Goal: Information Seeking & Learning: Learn about a topic

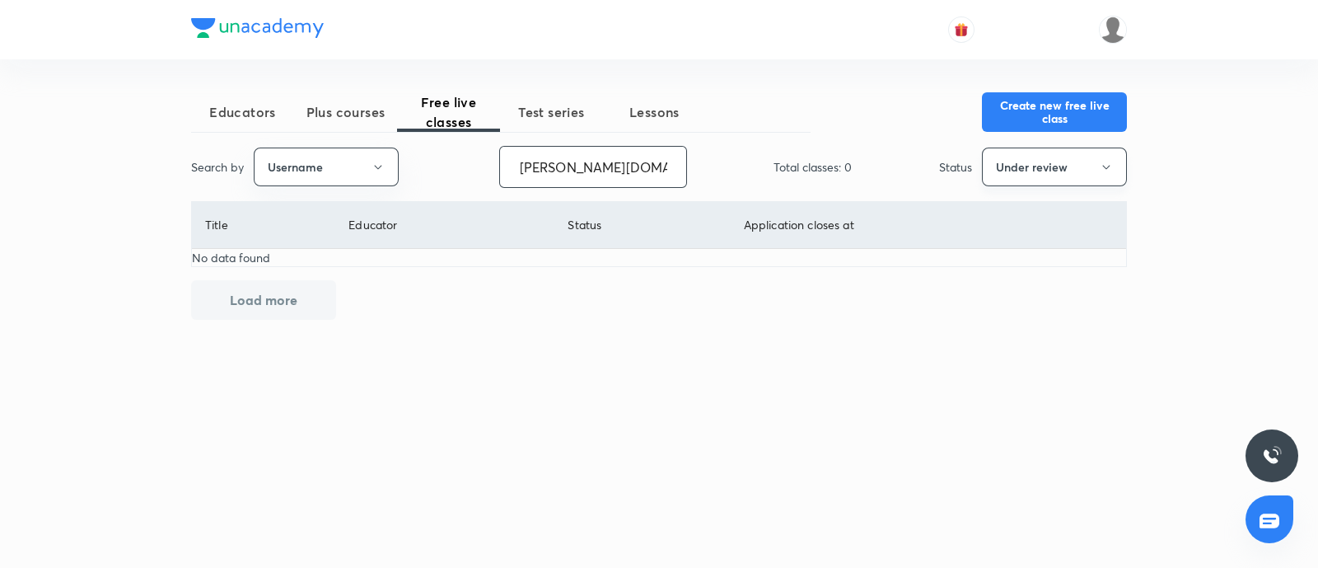
type input "mrunal.org"
click at [1005, 171] on button "Under review" at bounding box center [1054, 166] width 145 height 39
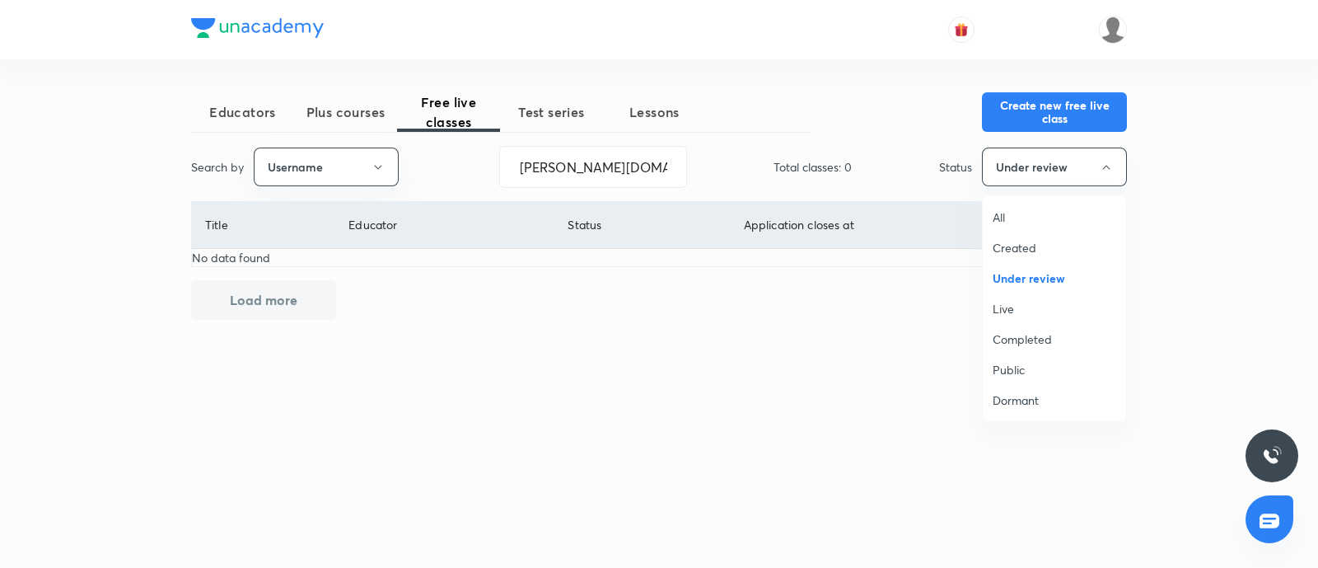
click at [1022, 306] on span "Live" at bounding box center [1055, 308] width 124 height 17
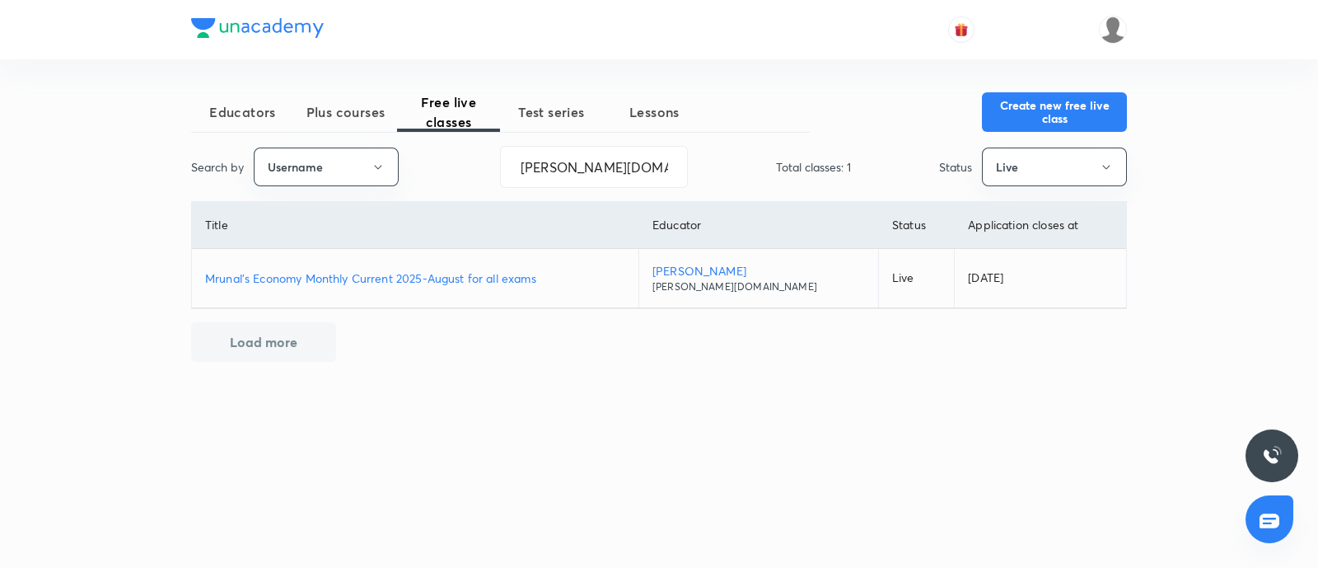
click at [465, 278] on p "Mrunal's Economy Monthly Current 2025-August for all exams" at bounding box center [415, 277] width 420 height 17
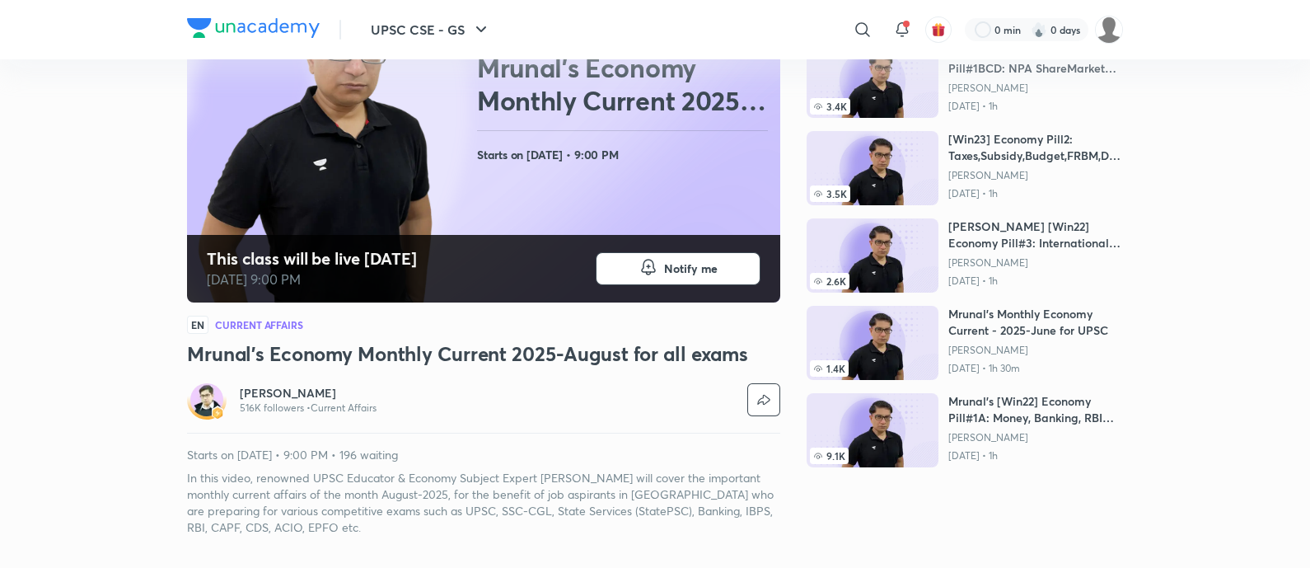
scroll to position [102, 0]
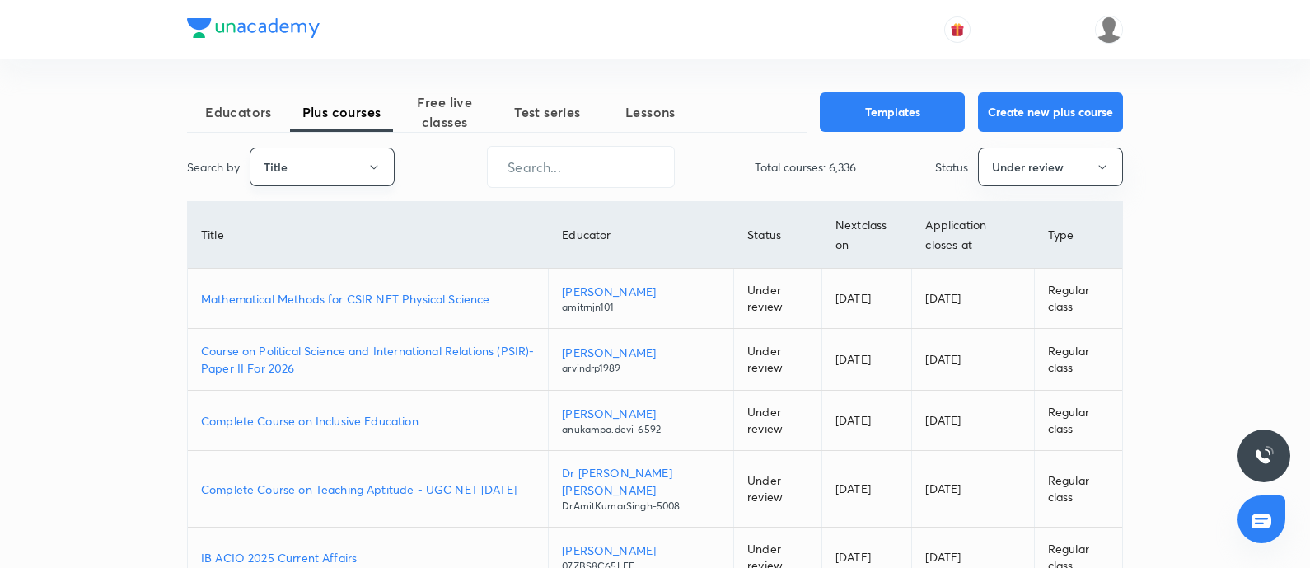
click at [330, 162] on button "Title" at bounding box center [322, 166] width 145 height 39
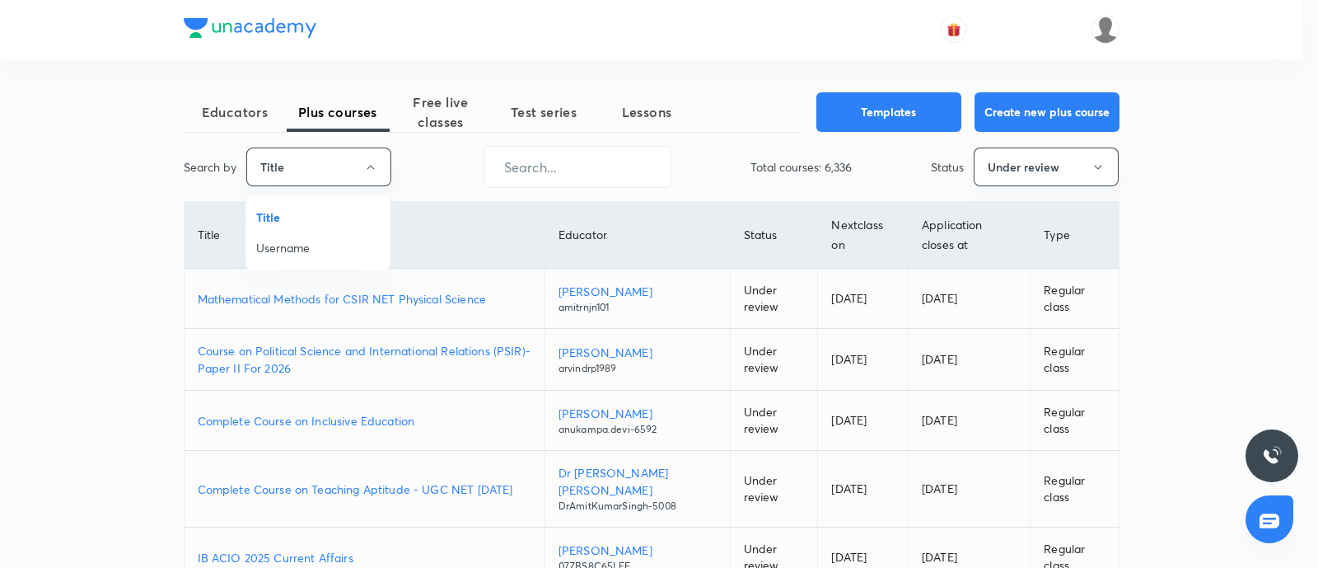
click at [301, 253] on span "Username" at bounding box center [318, 247] width 124 height 17
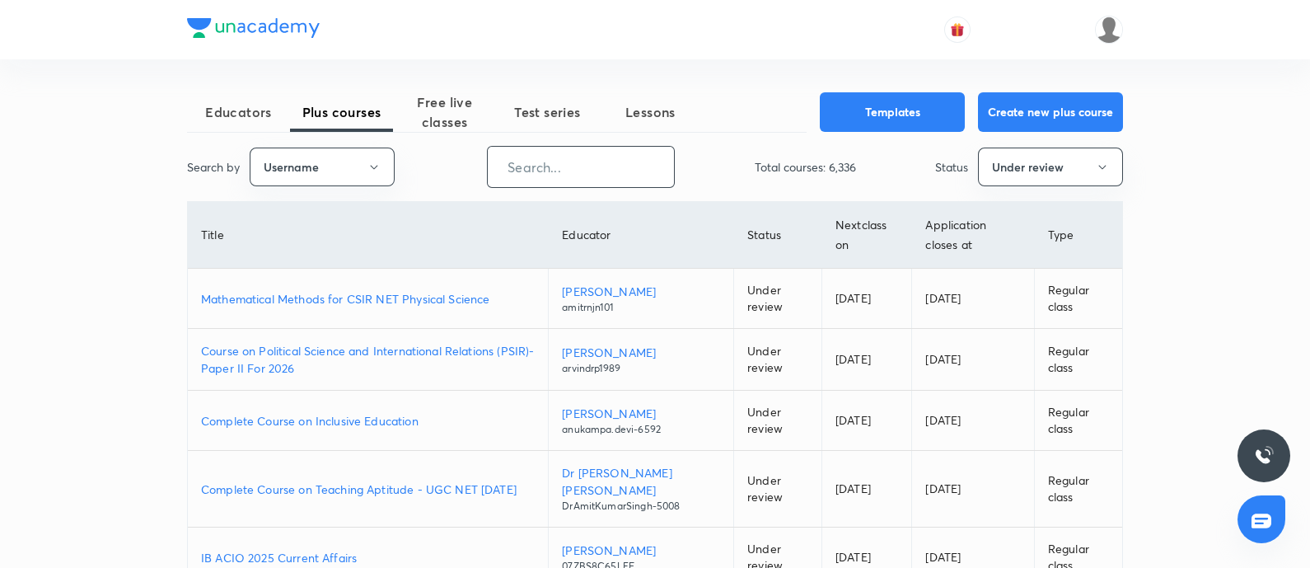
click at [546, 175] on input "text" at bounding box center [581, 167] width 186 height 42
paste input "AtulJain-9376"
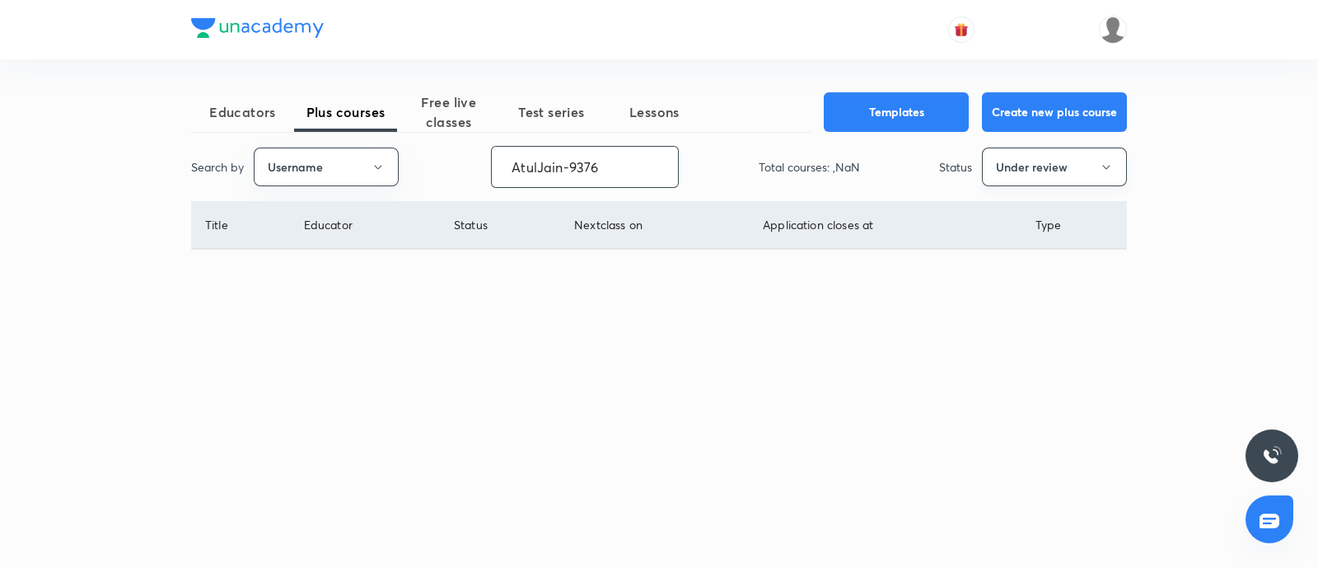
type input "AtulJain-9376"
click at [993, 158] on button "Under review" at bounding box center [1054, 166] width 145 height 39
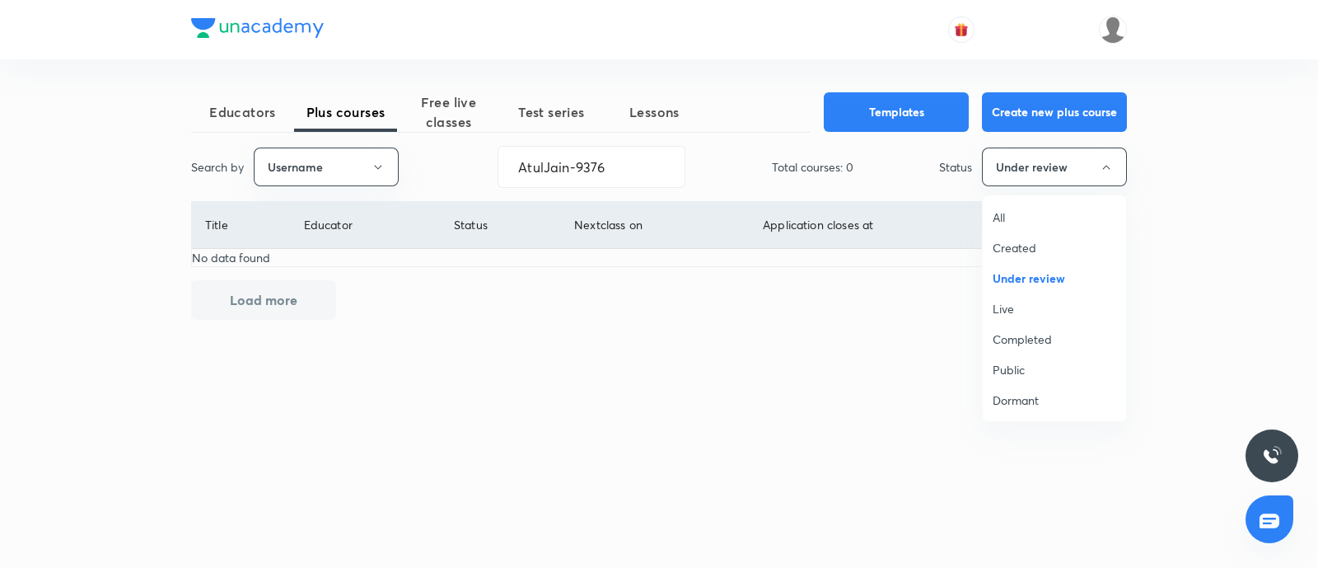
click at [994, 306] on span "Live" at bounding box center [1055, 308] width 124 height 17
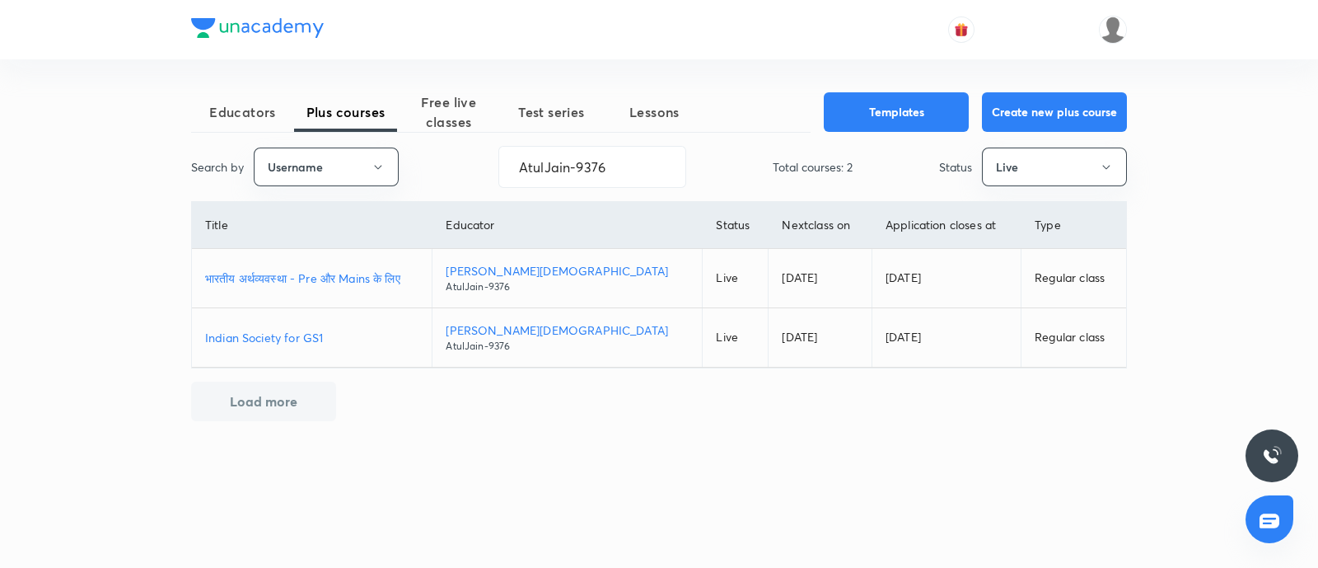
click at [354, 283] on p "भारतीय अर्थव्यवस्था - Pre और Mains के लिए" at bounding box center [311, 277] width 213 height 17
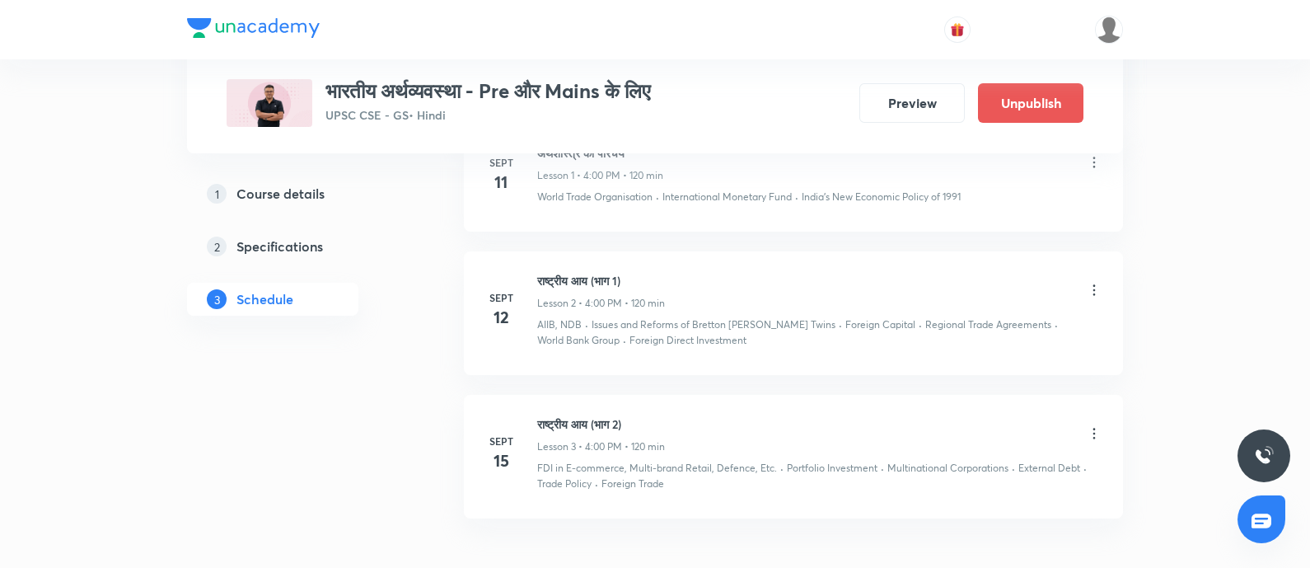
scroll to position [1085, 0]
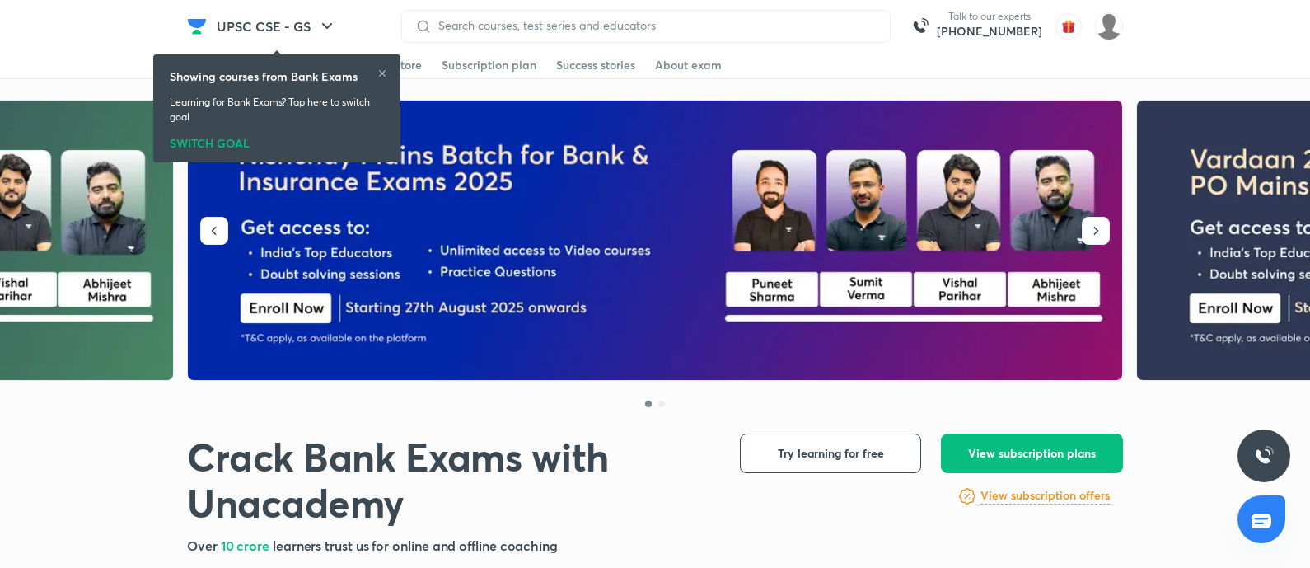
click at [292, 26] on button "UPSC CSE - GS" at bounding box center [277, 26] width 140 height 33
click at [302, 21] on button "UPSC CSE - GS" at bounding box center [277, 26] width 140 height 33
click at [383, 68] on div "Showing courses from Bank Exams" at bounding box center [277, 76] width 214 height 17
click at [381, 72] on icon at bounding box center [382, 73] width 7 height 7
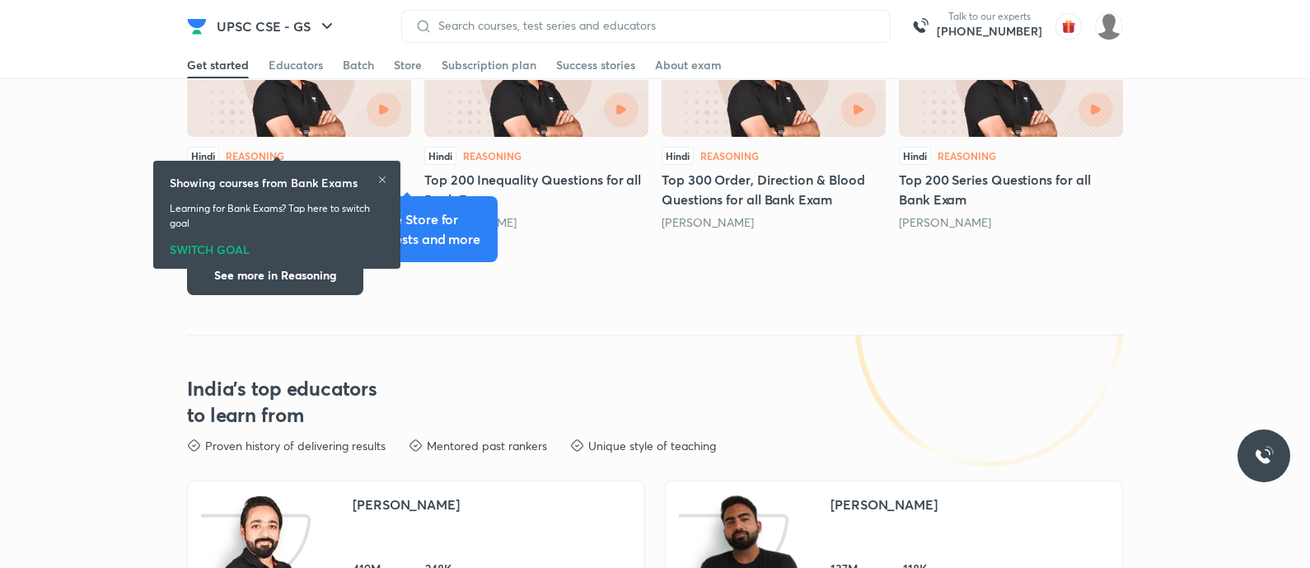
scroll to position [2677, 0]
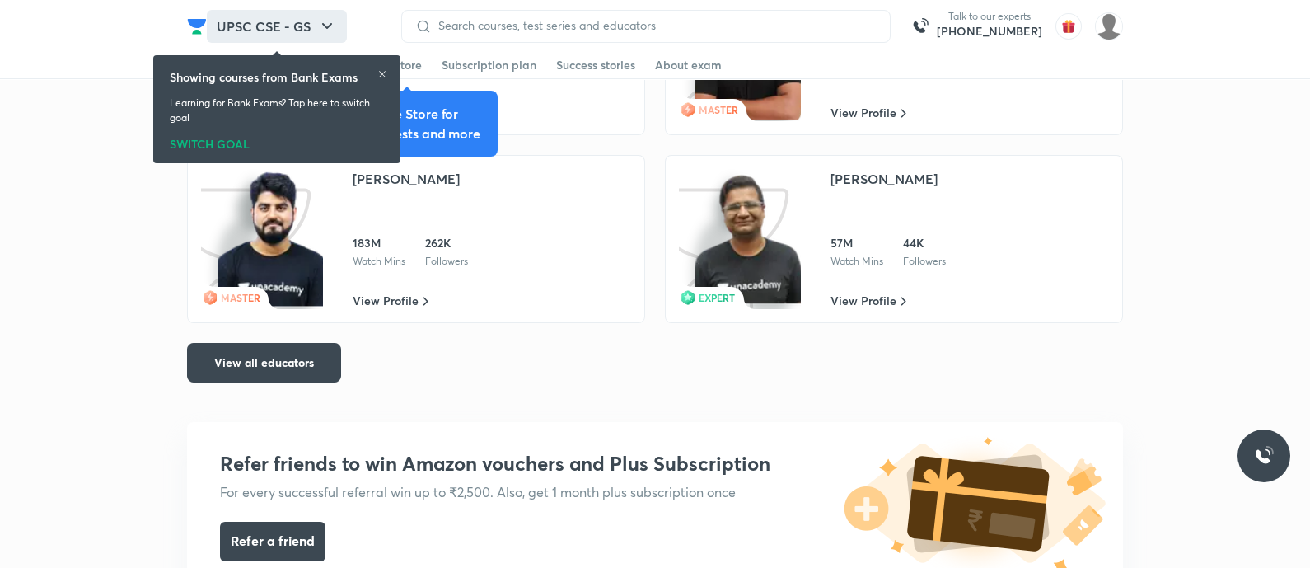
click at [303, 30] on button "UPSC CSE - GS" at bounding box center [277, 26] width 140 height 33
click at [330, 12] on button "UPSC CSE - GS" at bounding box center [277, 26] width 140 height 33
click at [248, 12] on button "UPSC CSE - GS" at bounding box center [277, 26] width 140 height 33
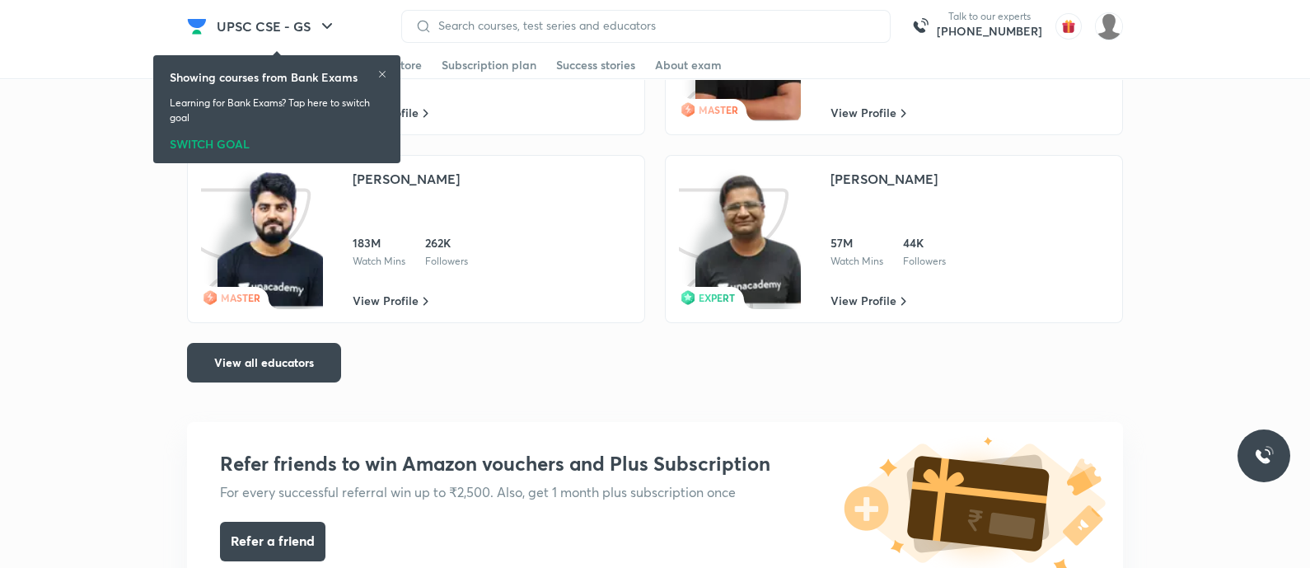
click at [381, 70] on icon at bounding box center [382, 74] width 10 height 10
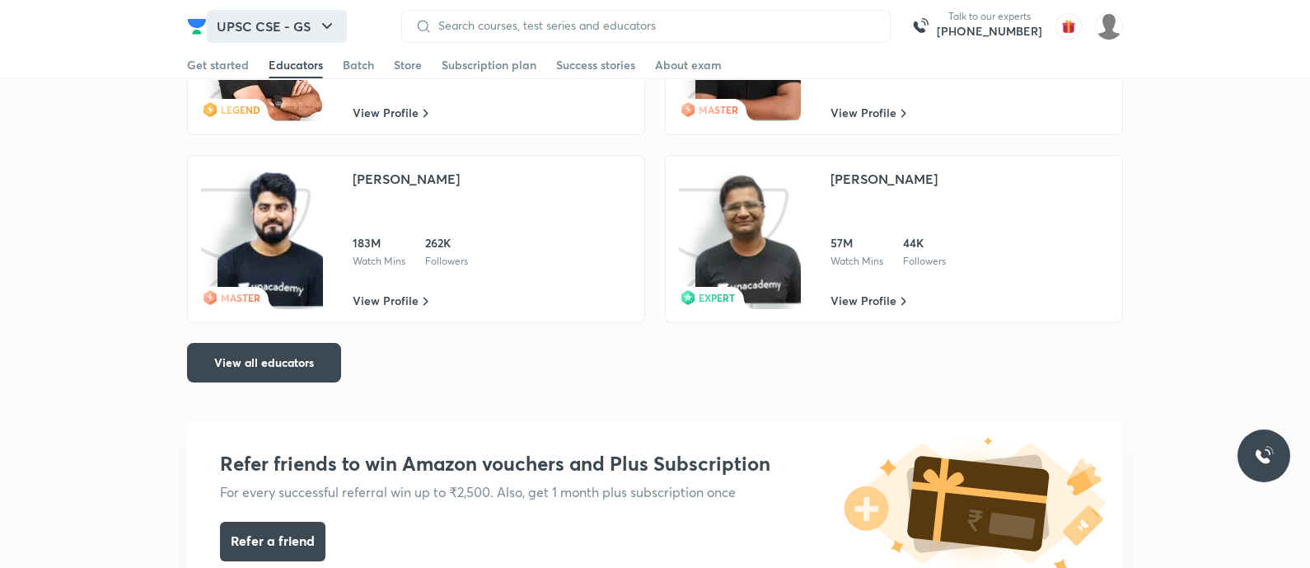
click at [275, 24] on button "UPSC CSE - GS" at bounding box center [277, 26] width 140 height 33
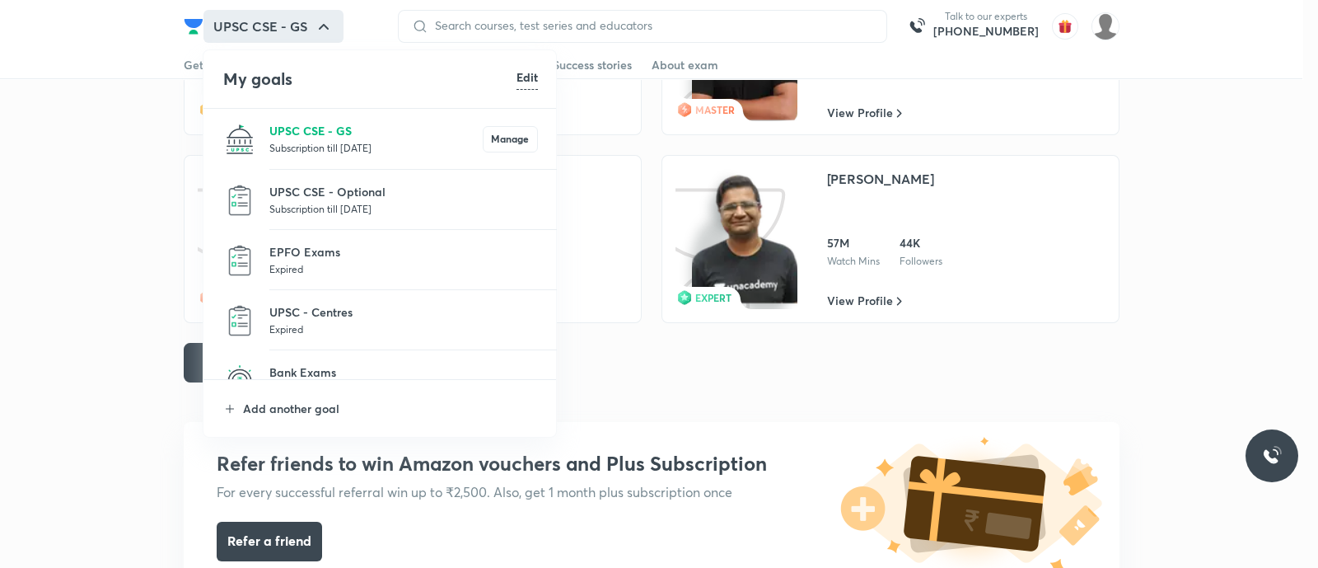
click at [343, 127] on p "UPSC CSE - GS" at bounding box center [375, 130] width 213 height 17
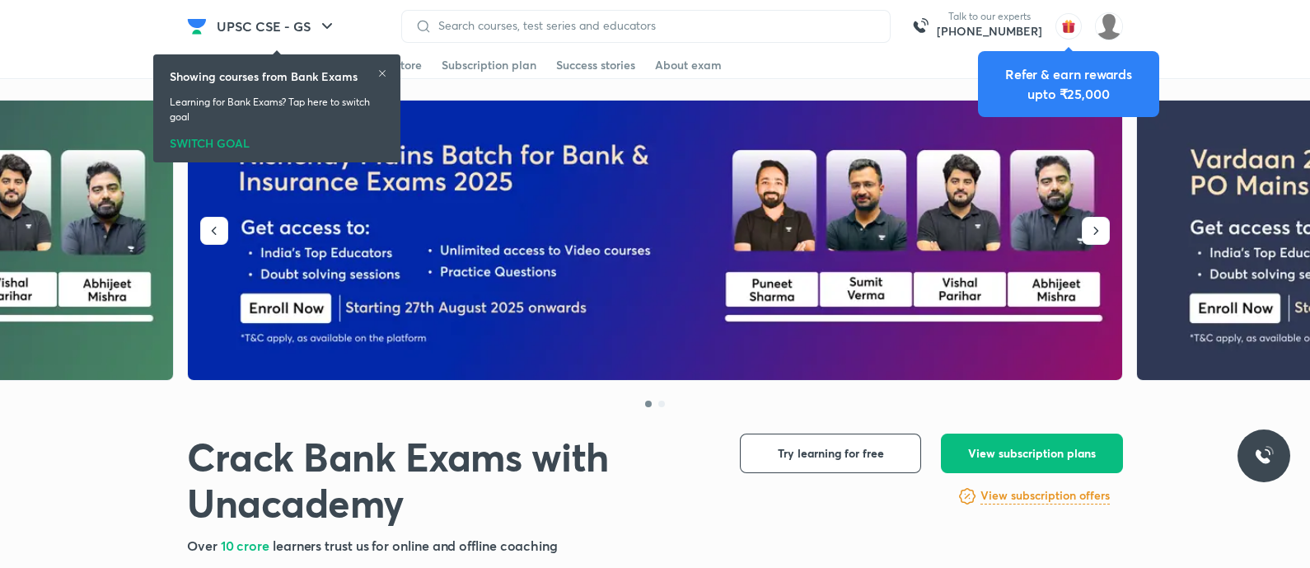
drag, startPoint x: 0, startPoint y: 0, endPoint x: 507, endPoint y: 96, distance: 515.7
click at [385, 72] on icon at bounding box center [382, 73] width 10 height 10
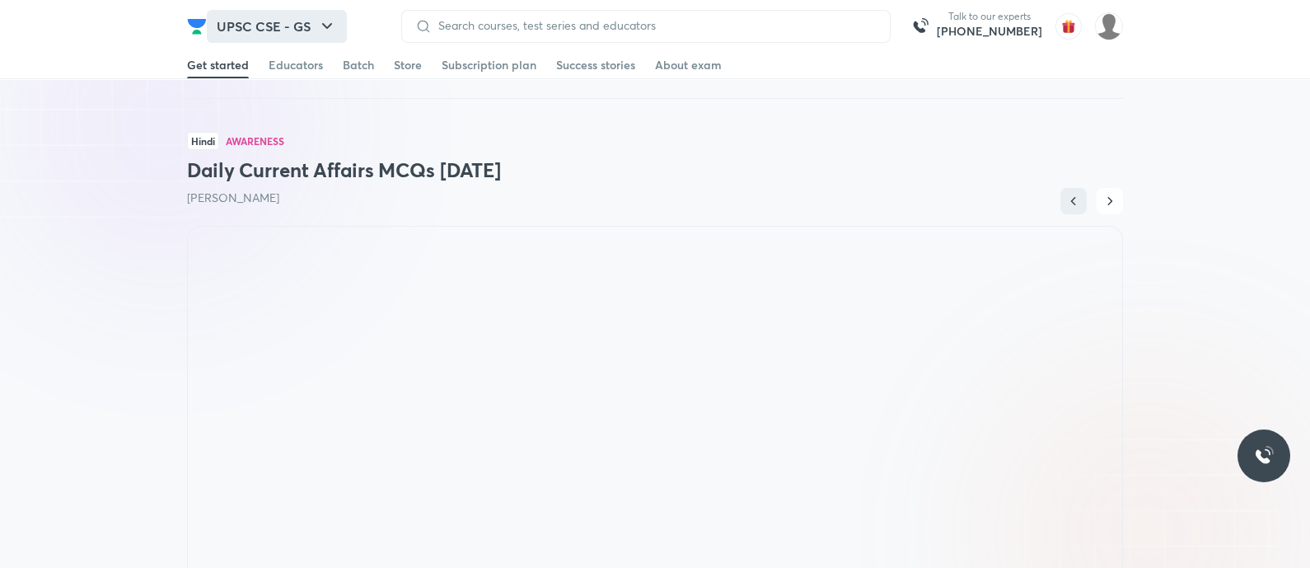
scroll to position [309, 0]
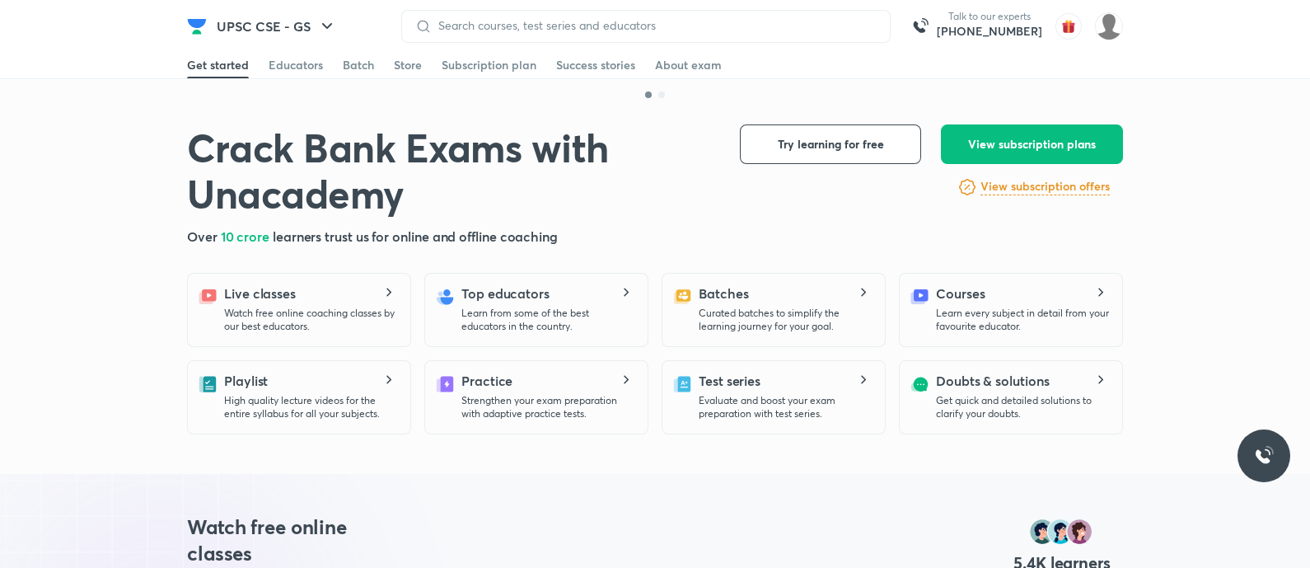
click at [285, 7] on div "UPSC CSE - GS Talk to our experts [PHONE_NUMBER]" at bounding box center [655, 26] width 936 height 52
click at [286, 14] on button "UPSC CSE - GS" at bounding box center [277, 26] width 140 height 33
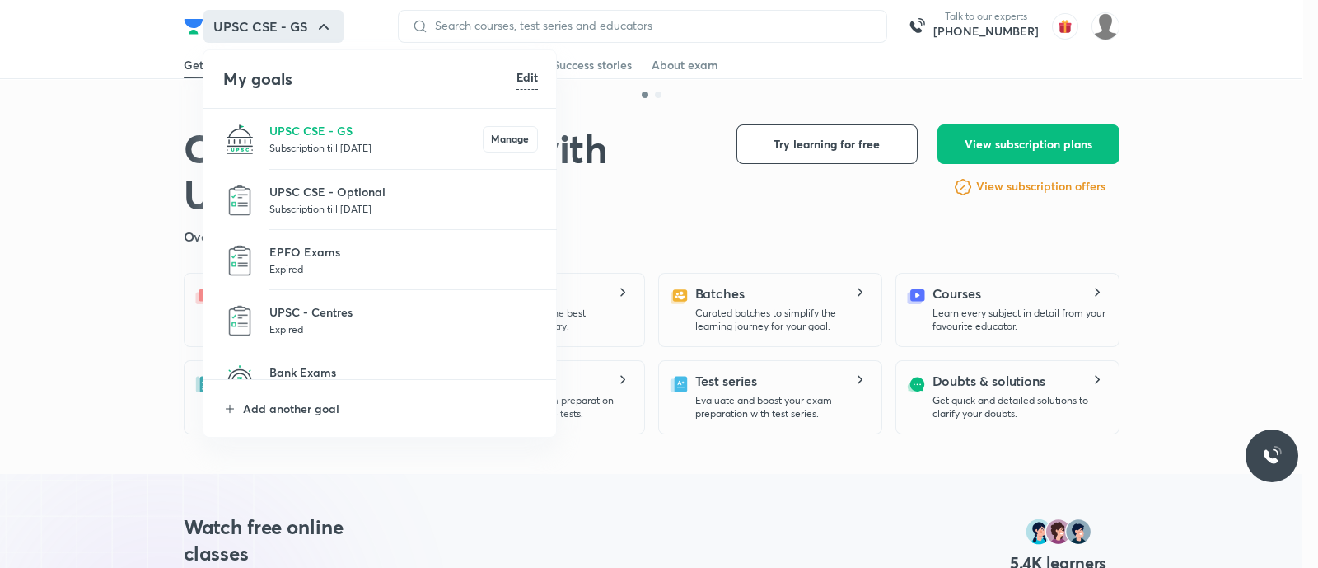
click at [317, 141] on p "Subscription till [DATE]" at bounding box center [375, 147] width 213 height 16
